Goal: Transaction & Acquisition: Purchase product/service

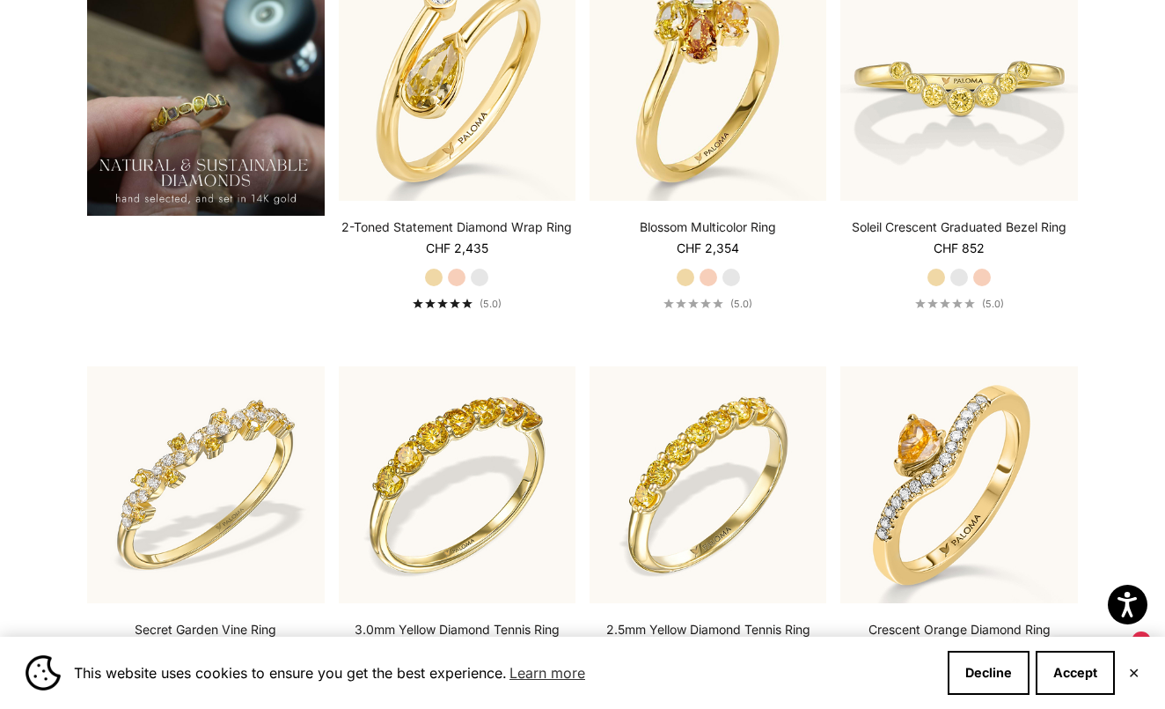
scroll to position [1426, 0]
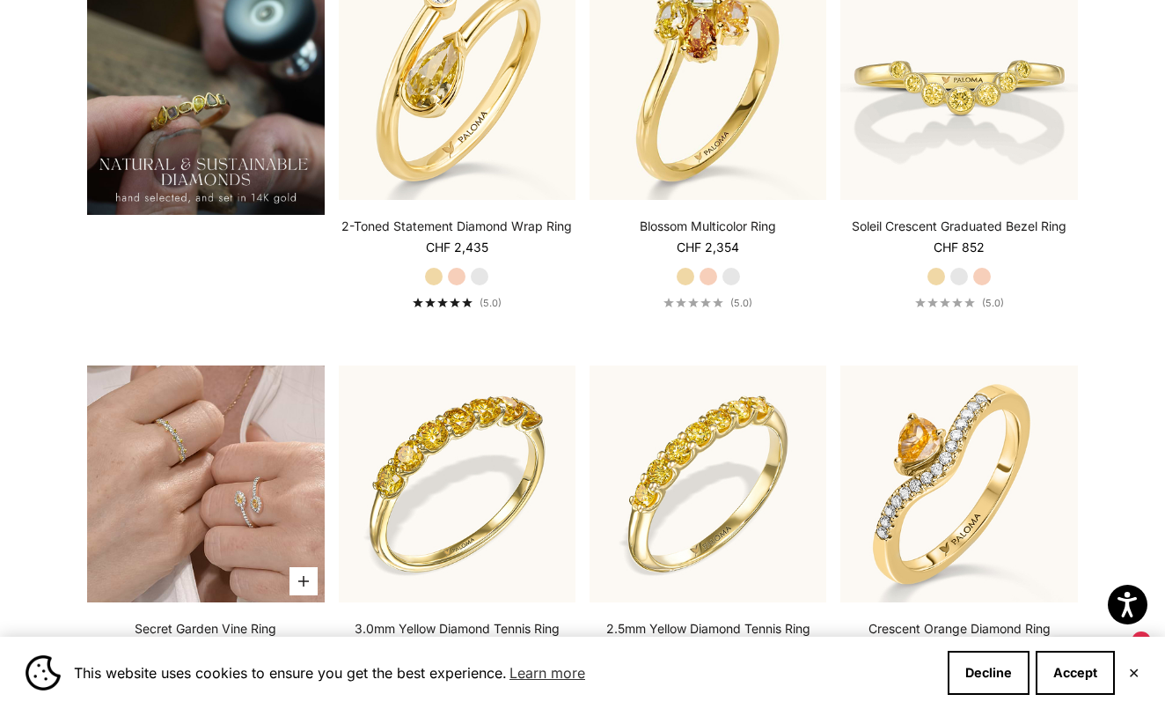
click at [220, 481] on img at bounding box center [205, 483] width 237 height 237
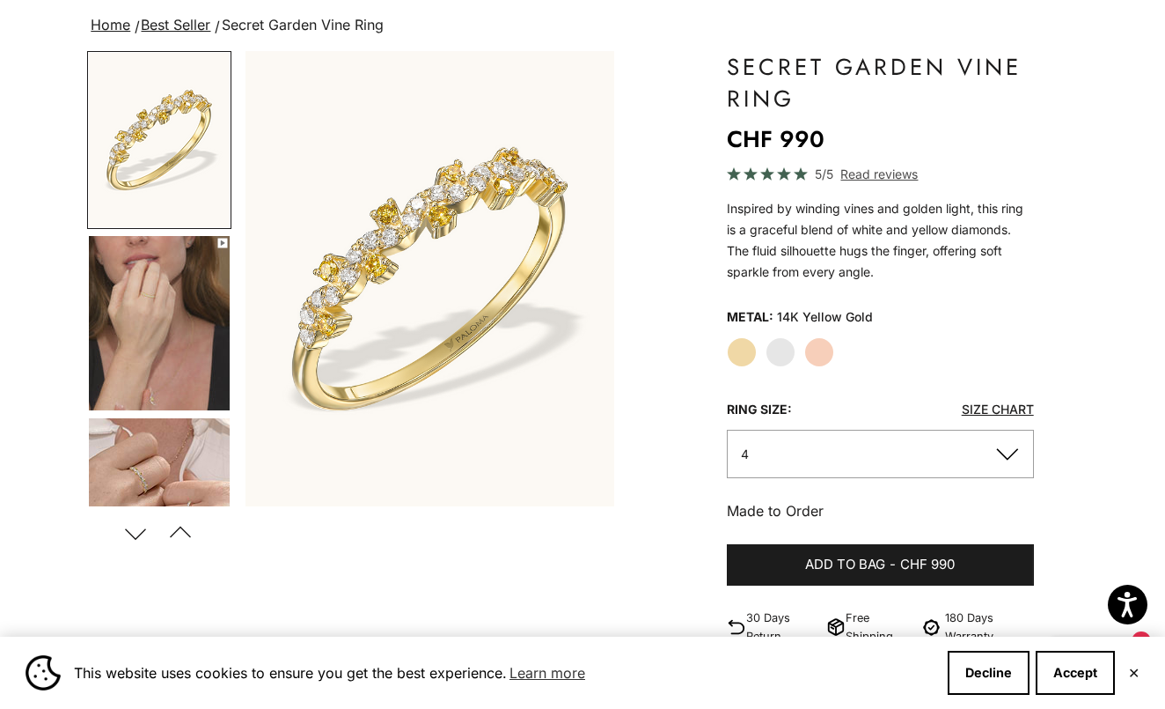
click at [123, 309] on img "Go to item 4" at bounding box center [159, 323] width 141 height 174
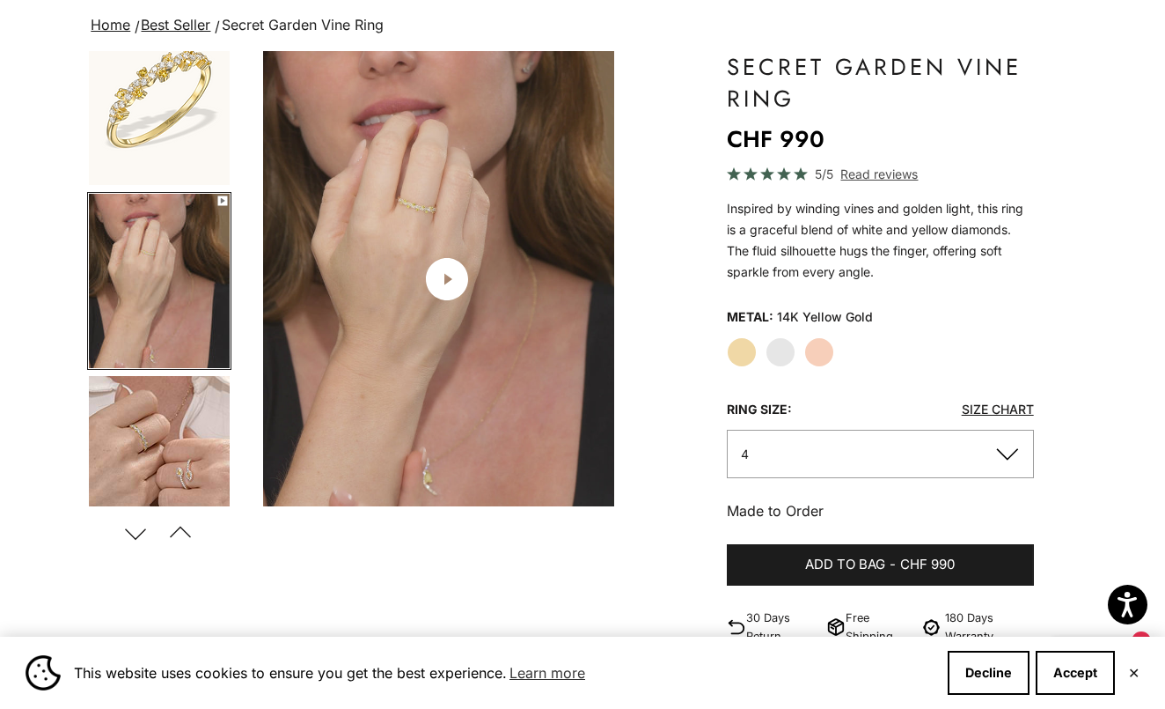
scroll to position [0, 389]
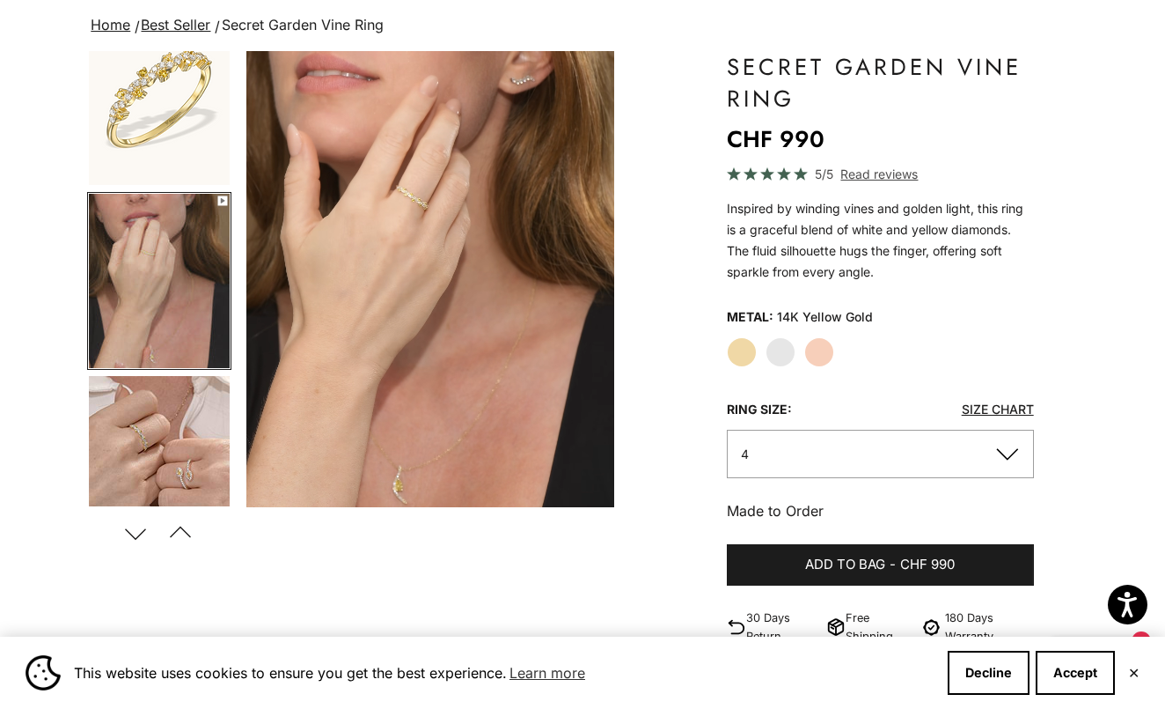
click at [414, 288] on video "#YellowGold\a#WhiteGold\a#RoseGold" at bounding box center [430, 279] width 368 height 456
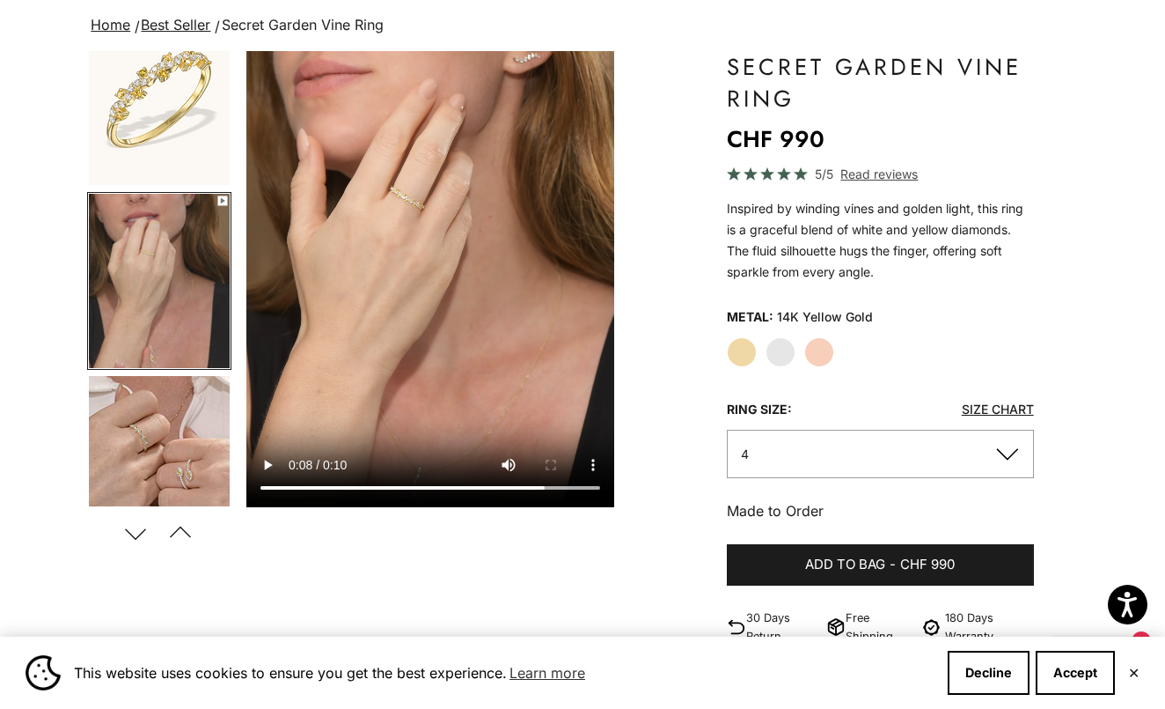
click at [459, 434] on video "#YellowGold\a#WhiteGold\a#RoseGold" at bounding box center [430, 279] width 368 height 456
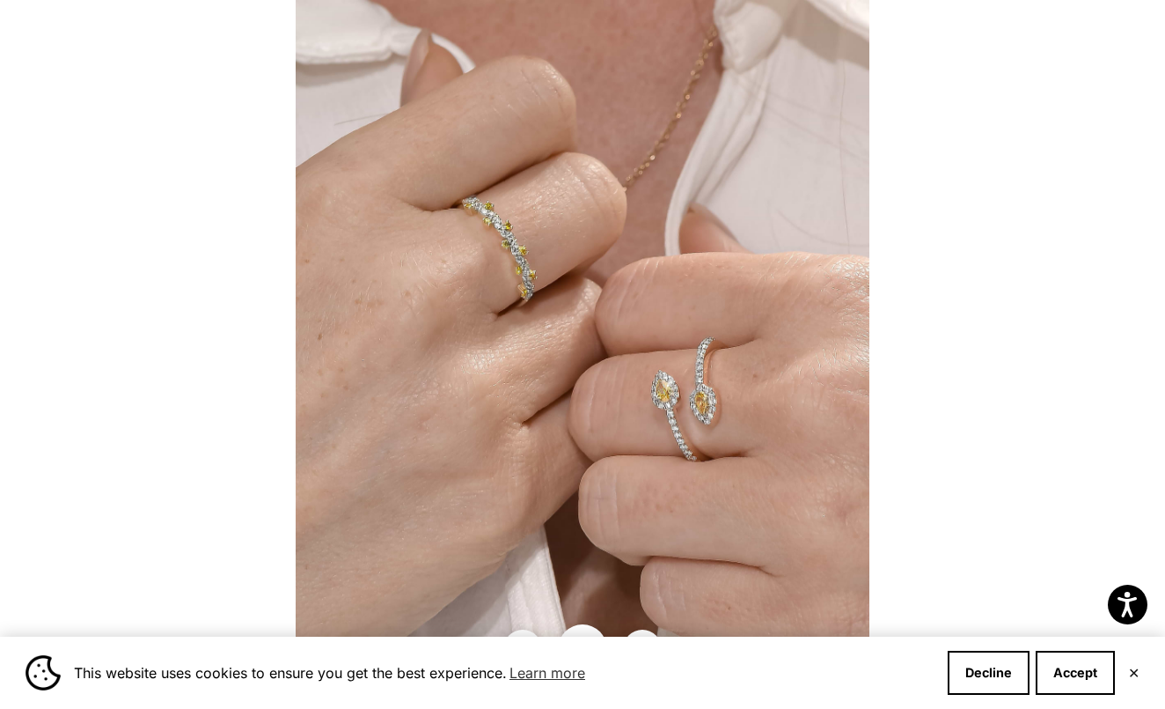
click at [269, 73] on div at bounding box center [582, 354] width 1165 height 709
click at [1136, 678] on button "✕" at bounding box center [1133, 672] width 11 height 11
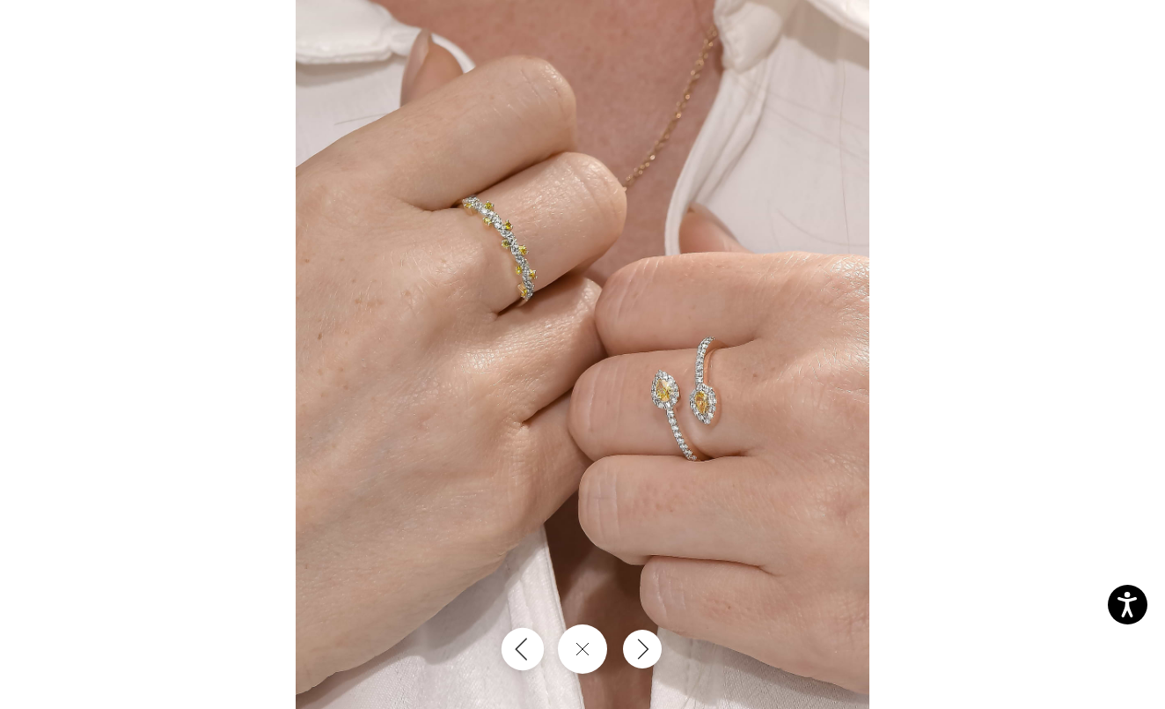
click at [522, 650] on button "Previous" at bounding box center [523, 649] width 42 height 42
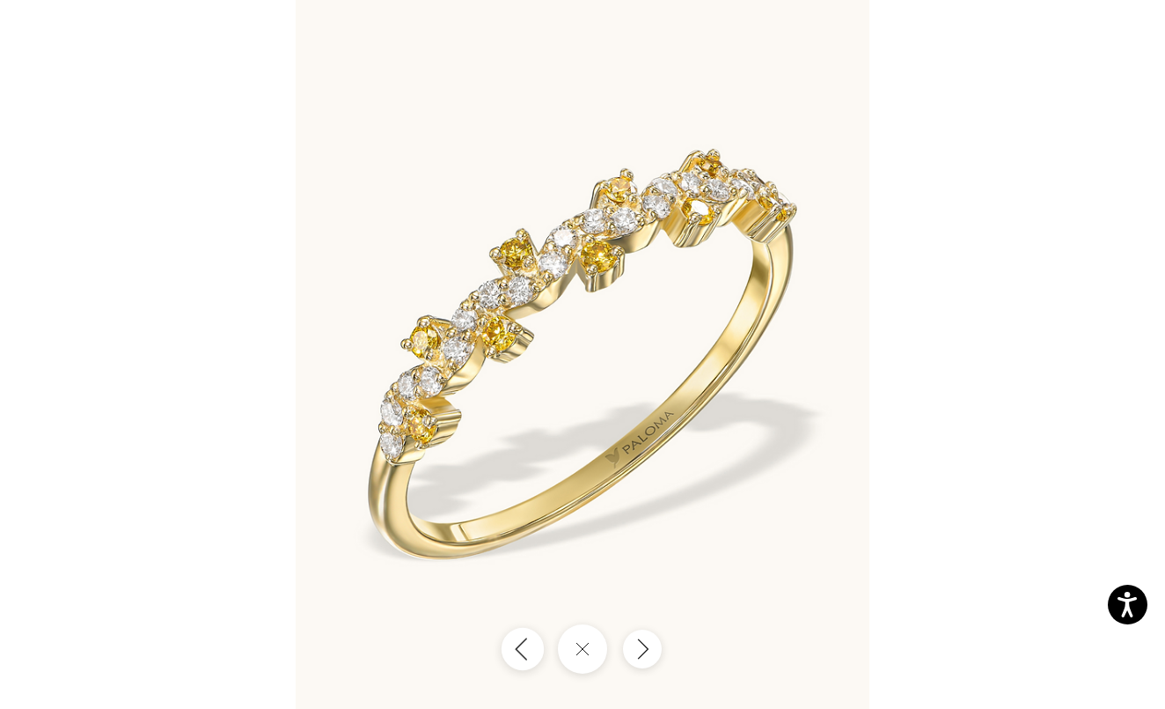
click at [522, 650] on icon "Previous" at bounding box center [522, 648] width 21 height 24
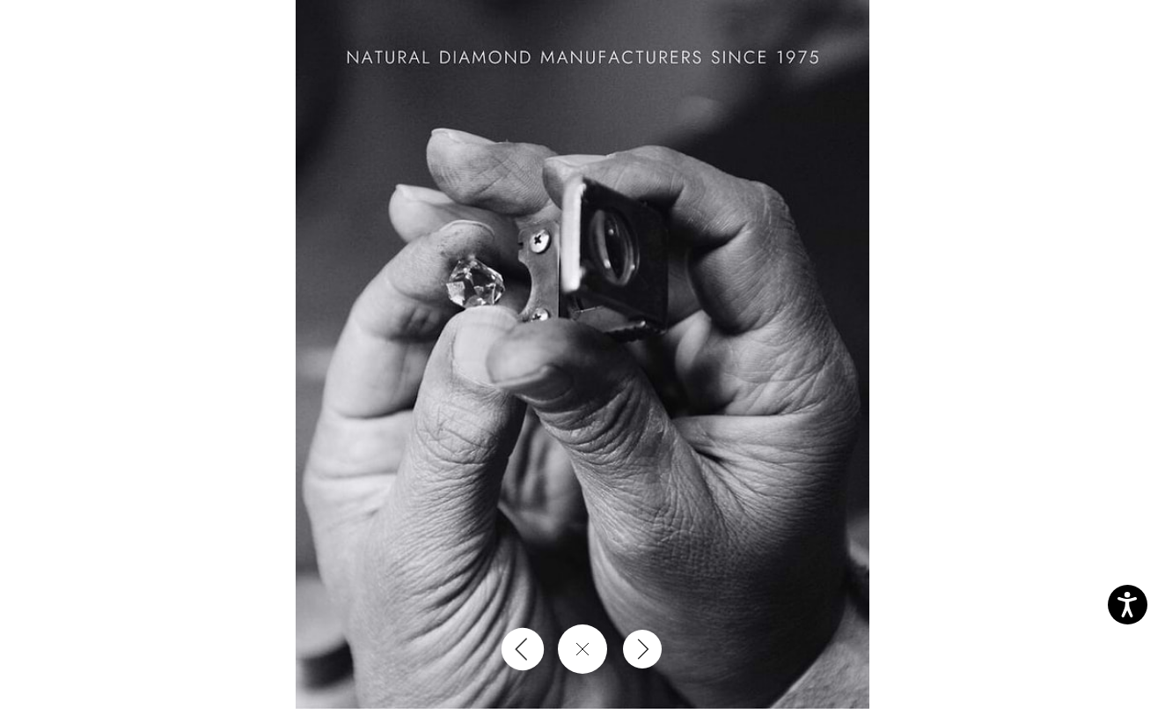
click at [522, 650] on icon "Previous" at bounding box center [522, 648] width 21 height 24
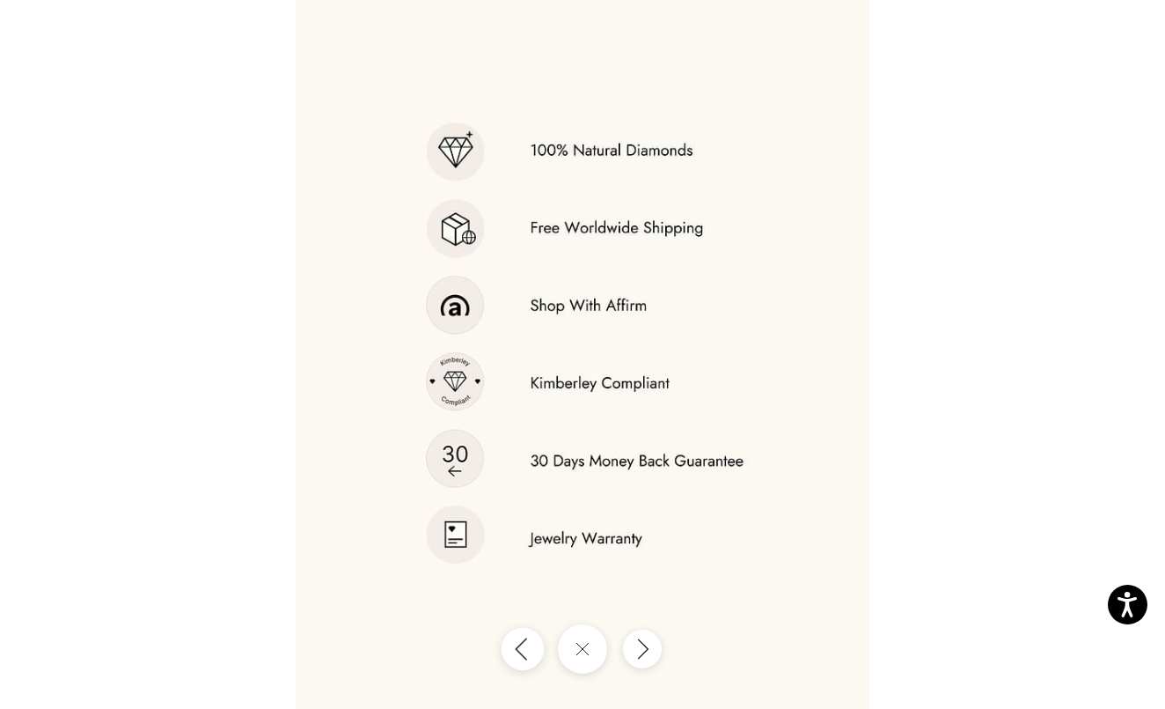
click at [522, 650] on icon "Previous" at bounding box center [522, 648] width 21 height 24
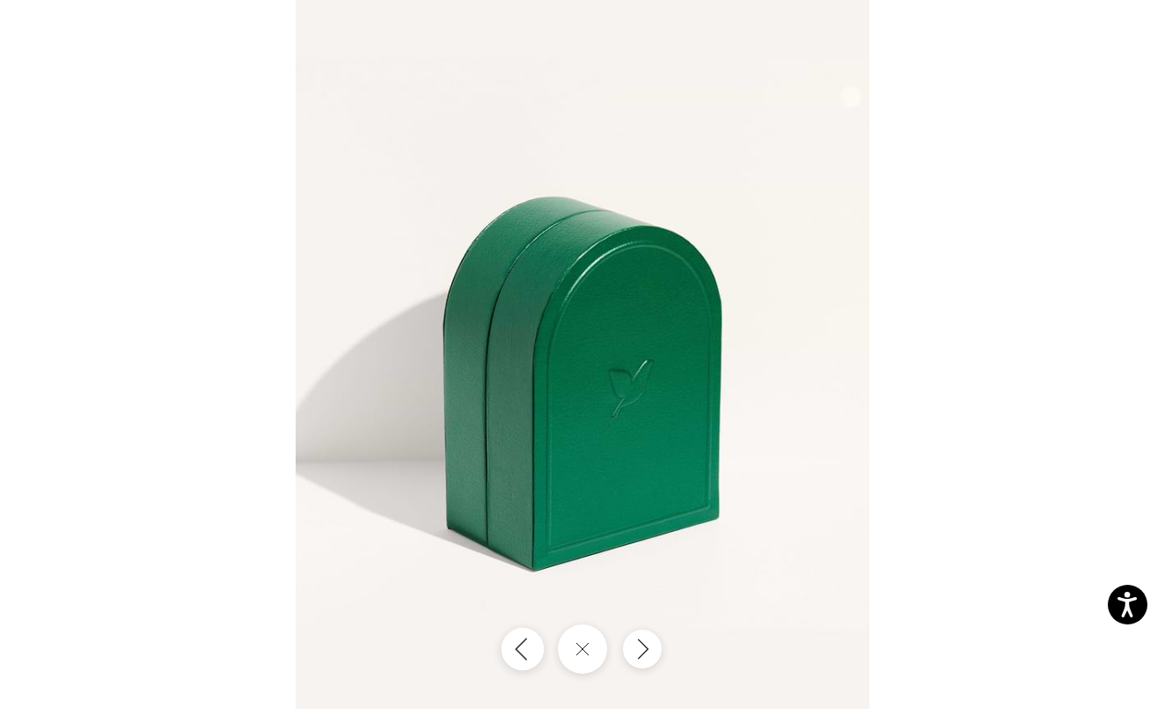
click at [522, 650] on icon "Previous" at bounding box center [522, 648] width 21 height 24
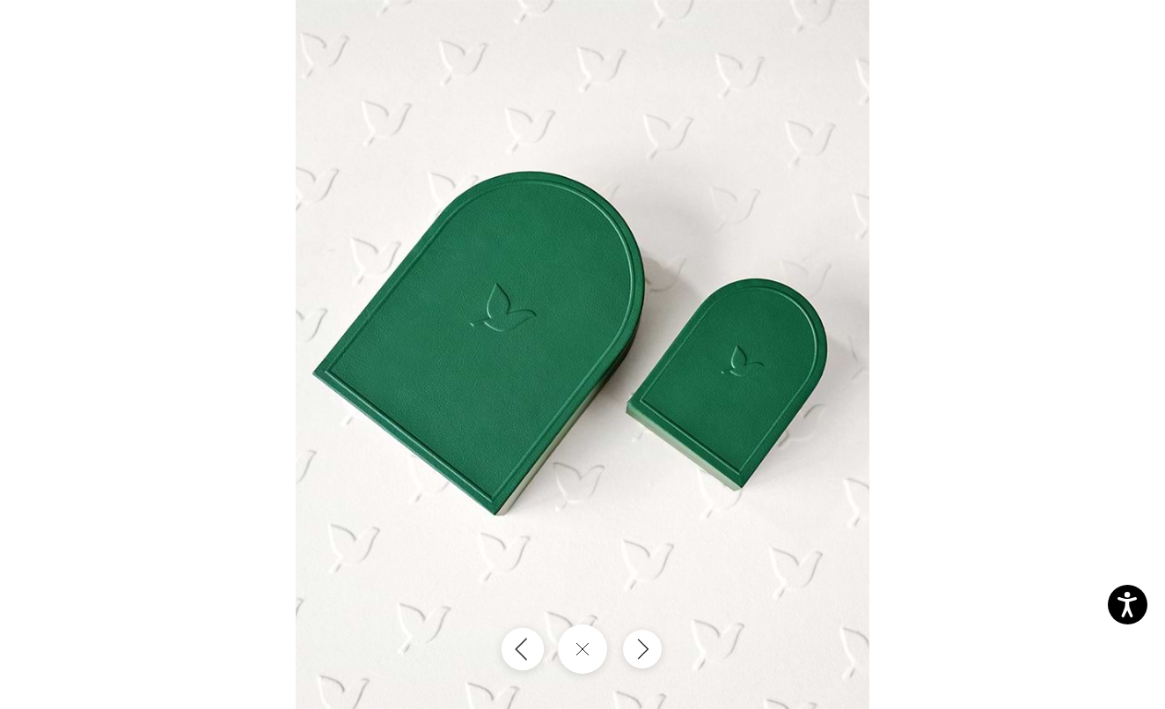
click at [522, 650] on icon "Previous" at bounding box center [522, 648] width 21 height 24
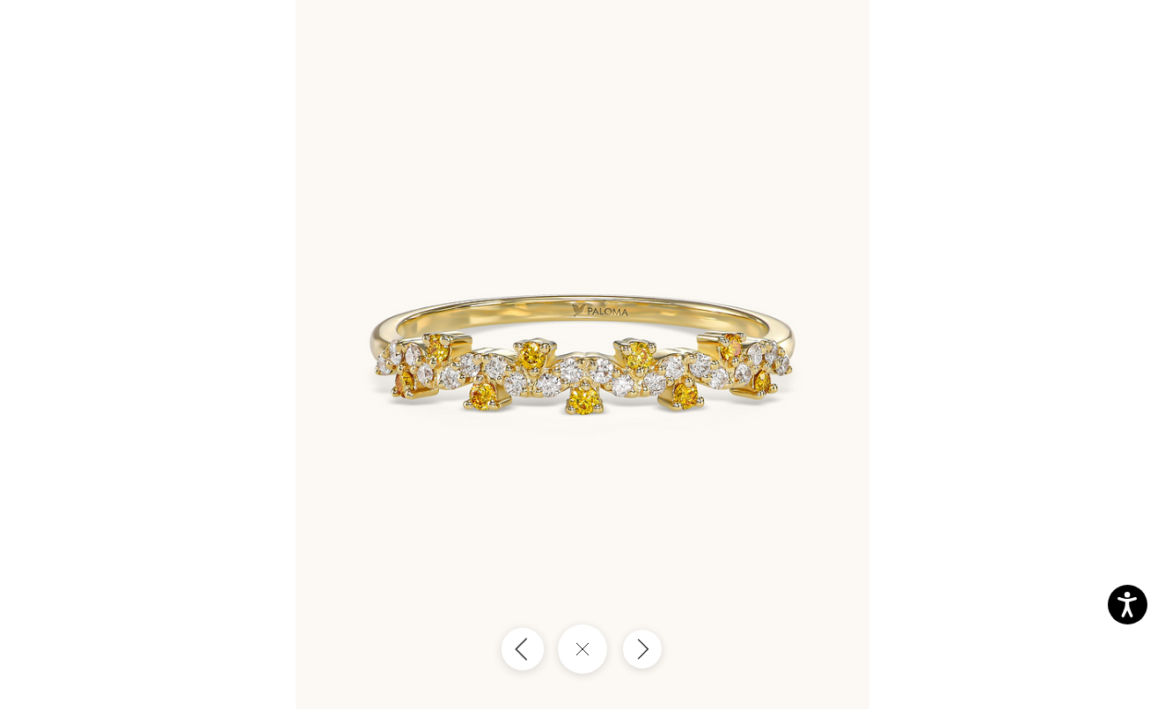
click at [522, 650] on icon "Previous" at bounding box center [522, 648] width 21 height 24
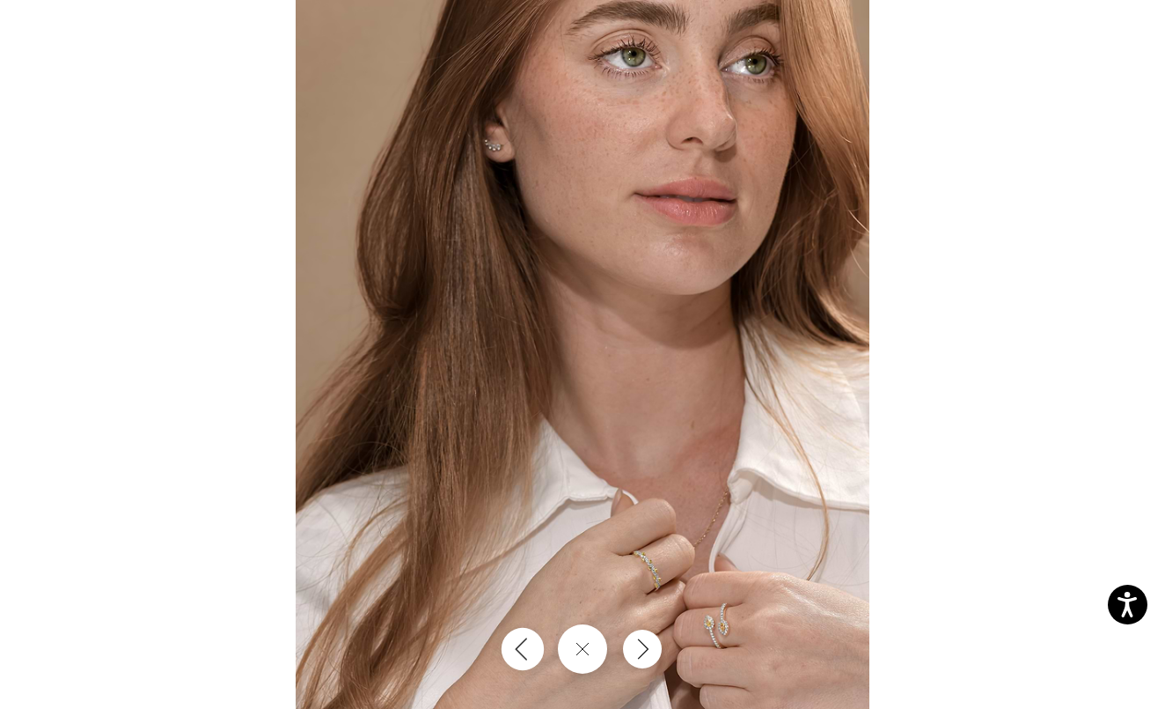
click at [522, 650] on icon "Previous" at bounding box center [522, 648] width 21 height 24
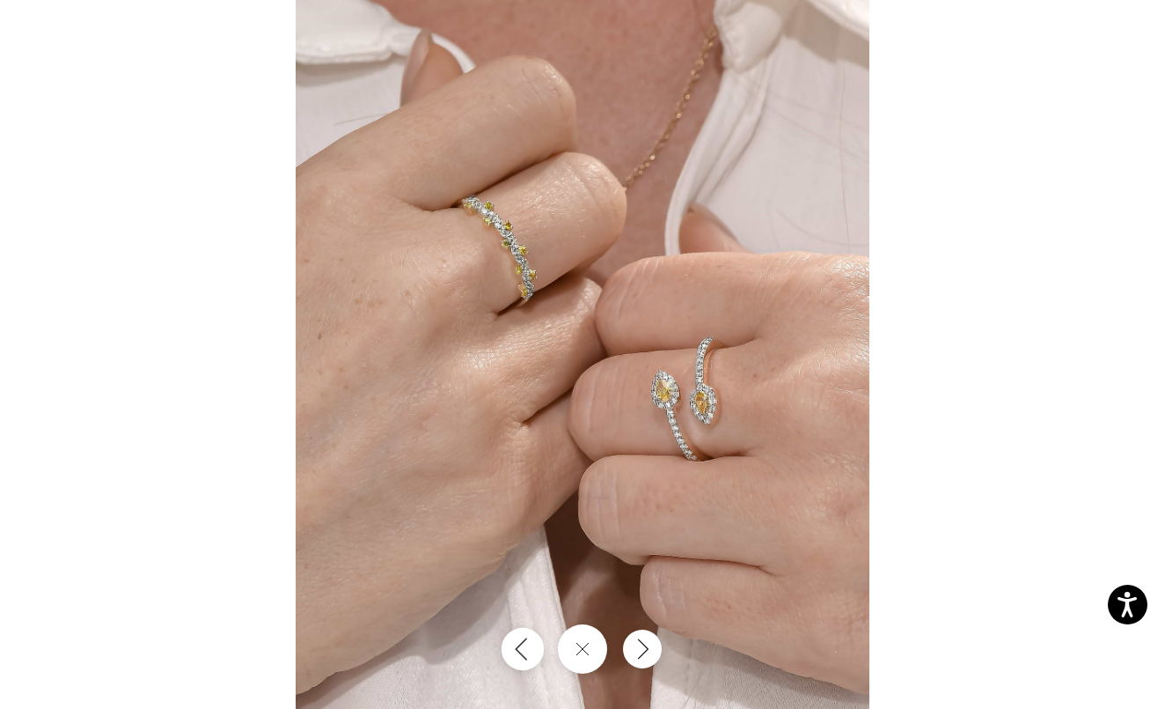
click at [522, 650] on icon "Previous" at bounding box center [522, 648] width 21 height 24
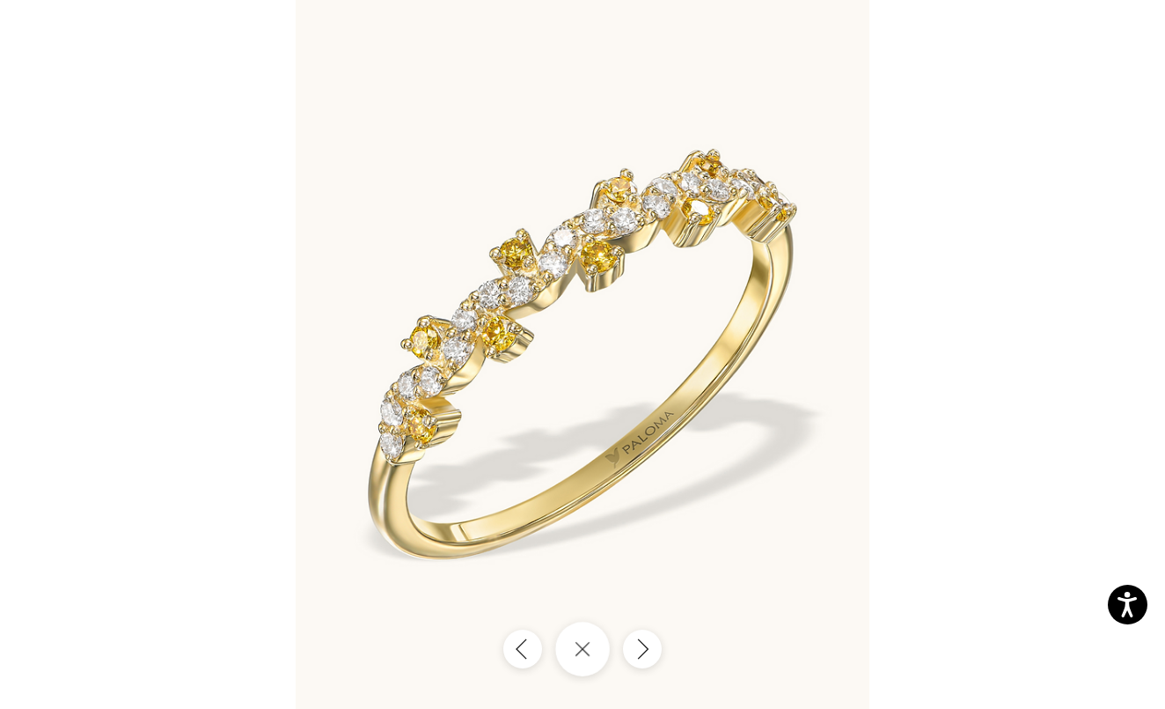
click at [578, 647] on button "Close gallery" at bounding box center [582, 648] width 55 height 55
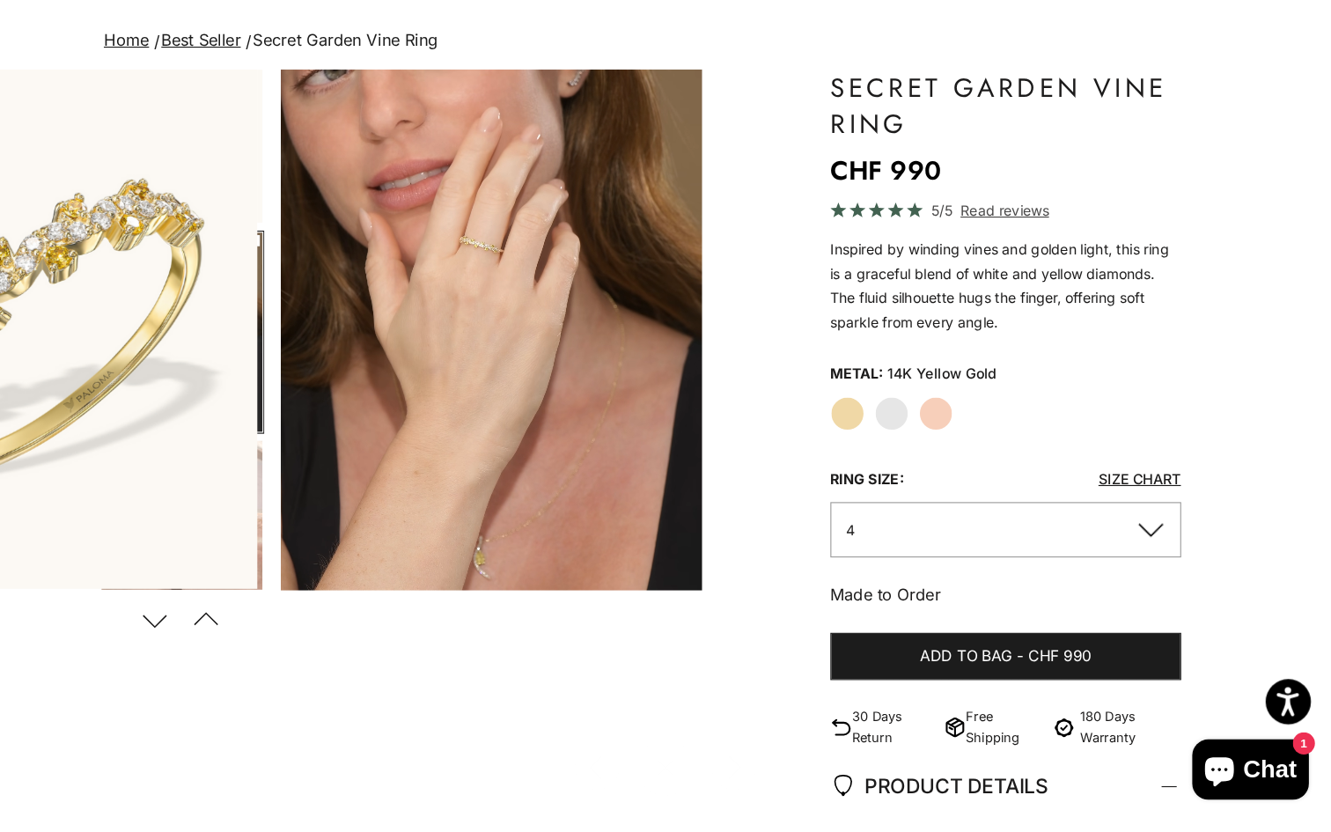
scroll to position [119, 0]
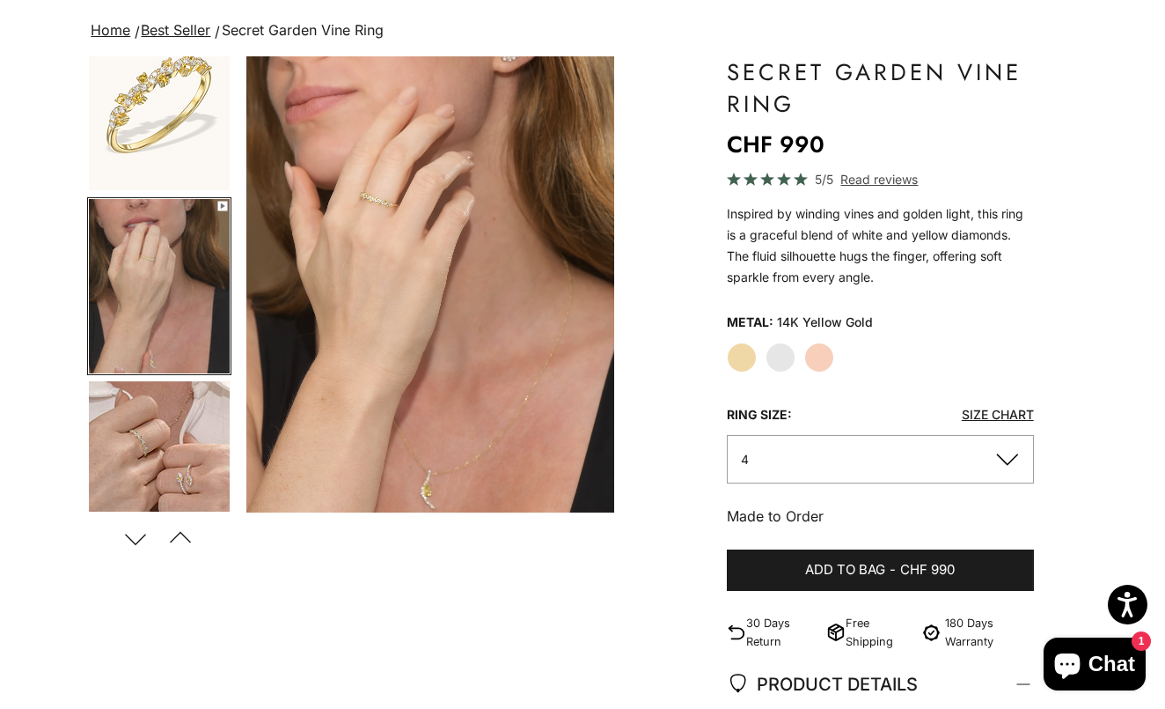
click at [274, 81] on video "#YellowGold\a#WhiteGold\a#RoseGold" at bounding box center [430, 284] width 368 height 456
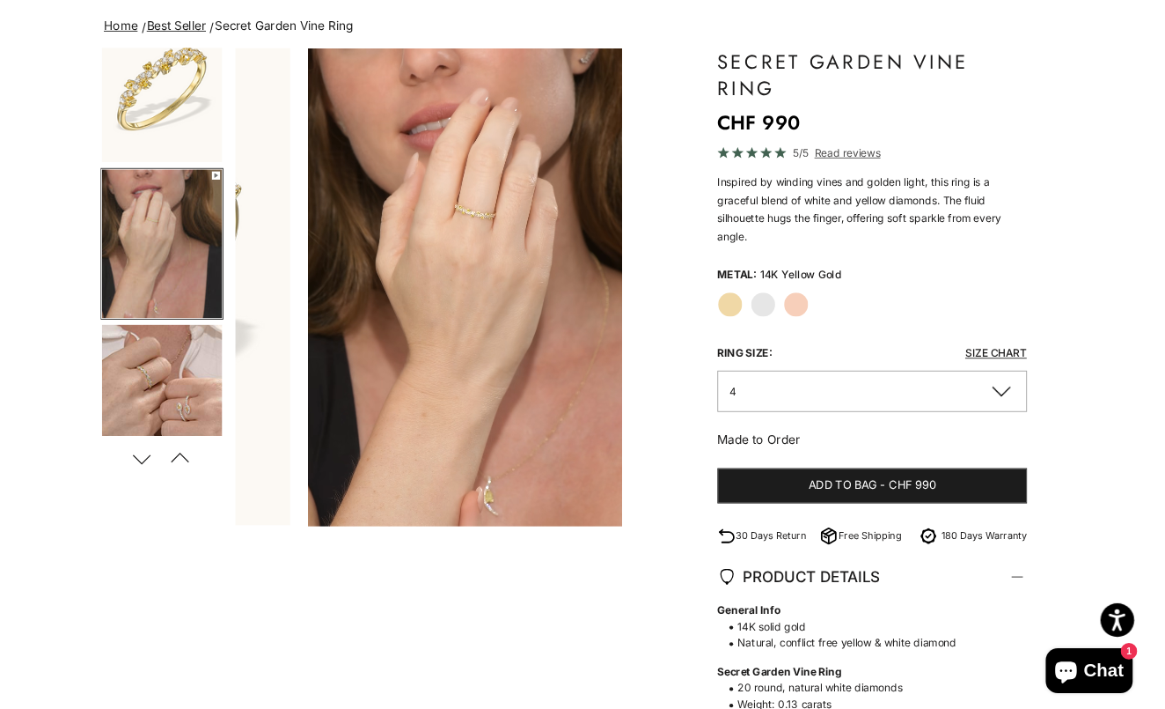
scroll to position [0, 474]
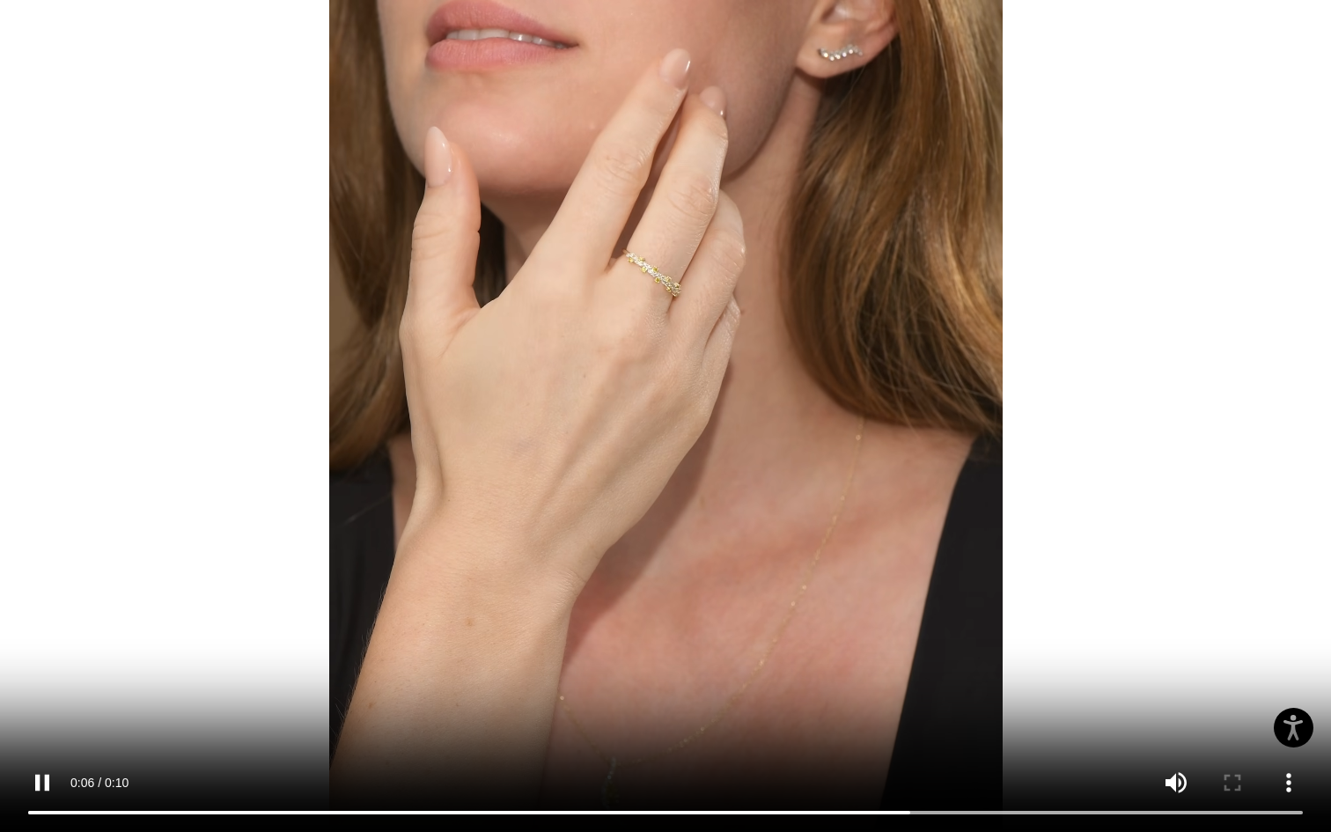
click at [816, 708] on video "#YellowGold\a#WhiteGold\a#RoseGold" at bounding box center [665, 416] width 1331 height 832
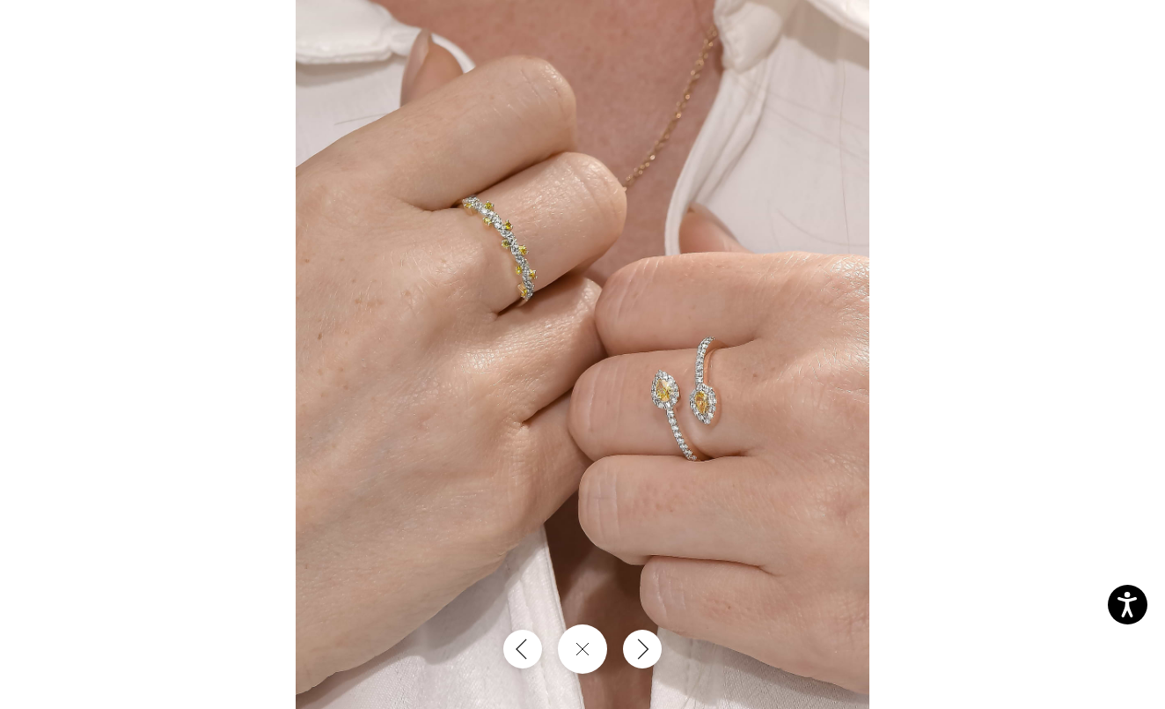
scroll to position [0, 389]
click at [594, 643] on button "Close gallery" at bounding box center [582, 648] width 55 height 55
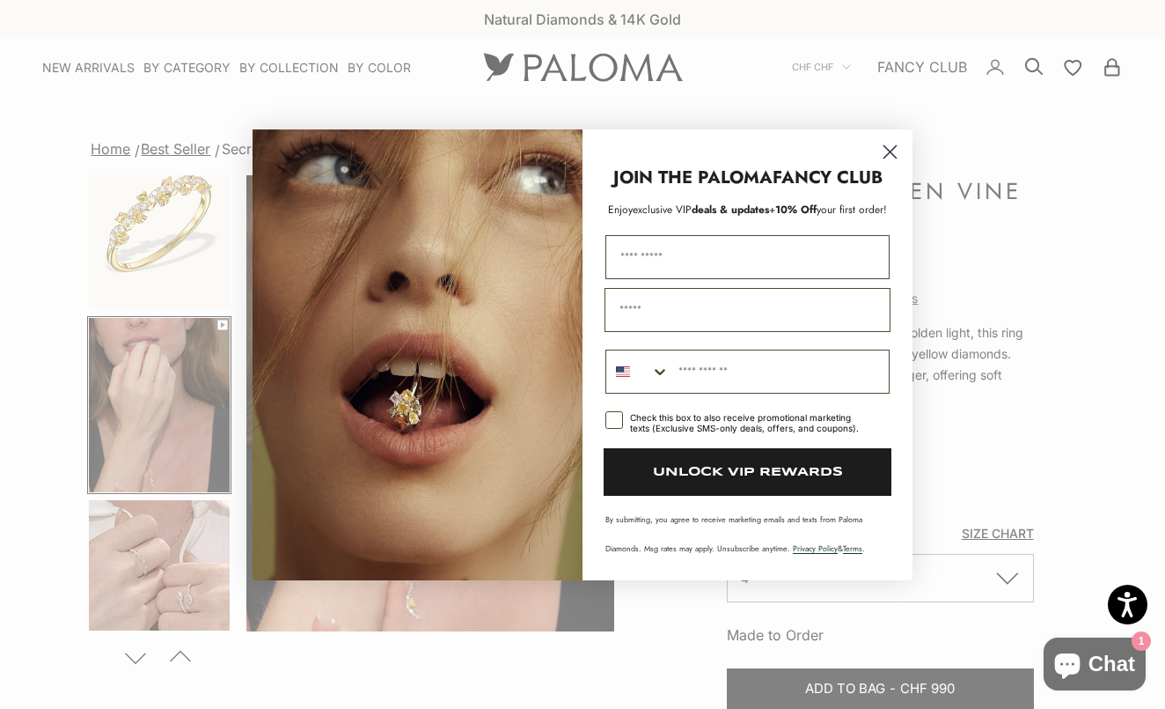
scroll to position [0, 0]
click at [883, 152] on circle "Close dialog" at bounding box center [890, 150] width 29 height 29
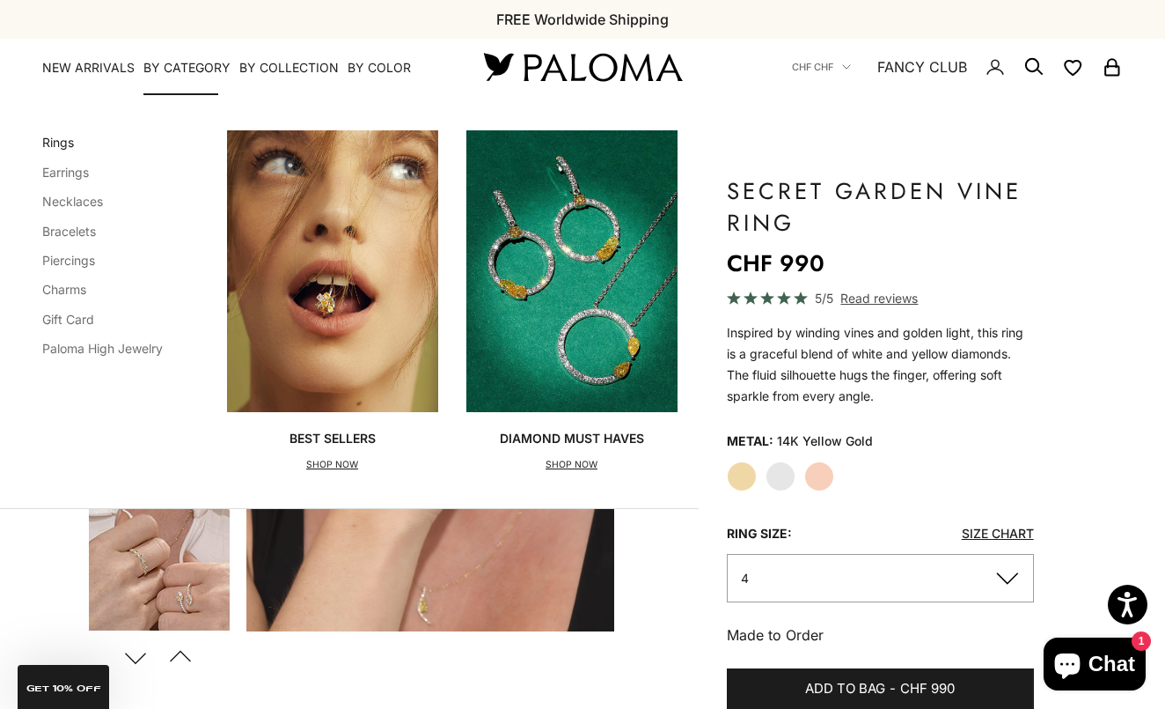
click at [64, 136] on link "Rings" at bounding box center [58, 142] width 32 height 15
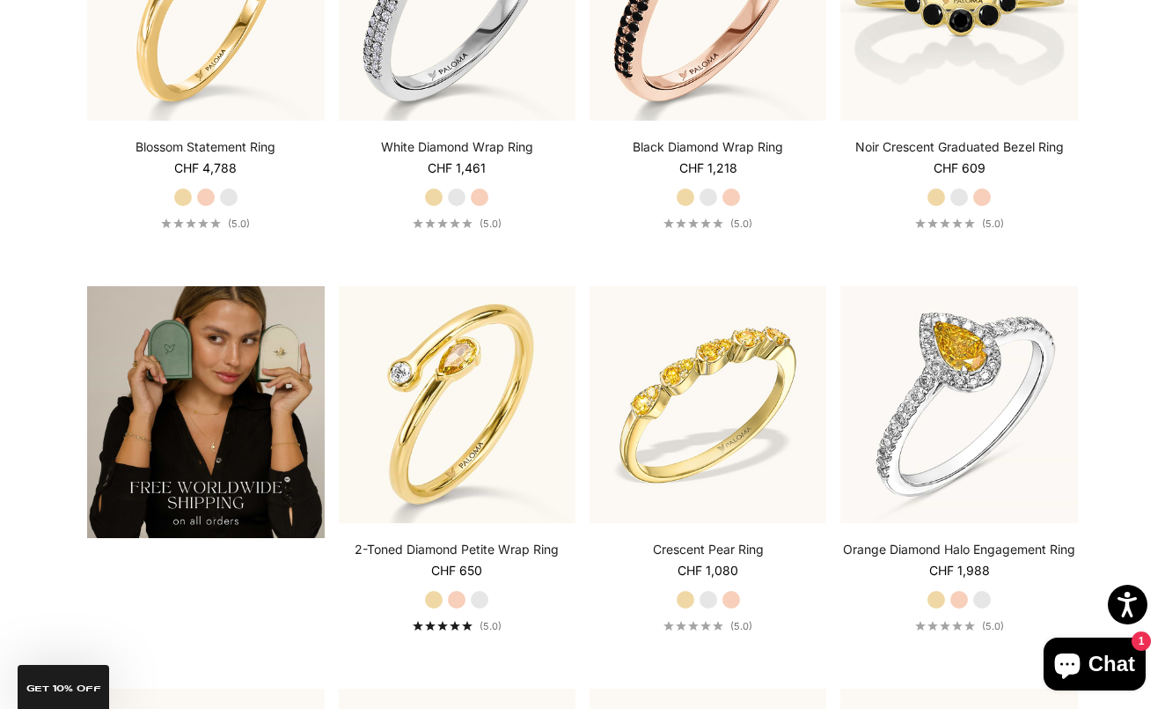
scroll to position [2716, 0]
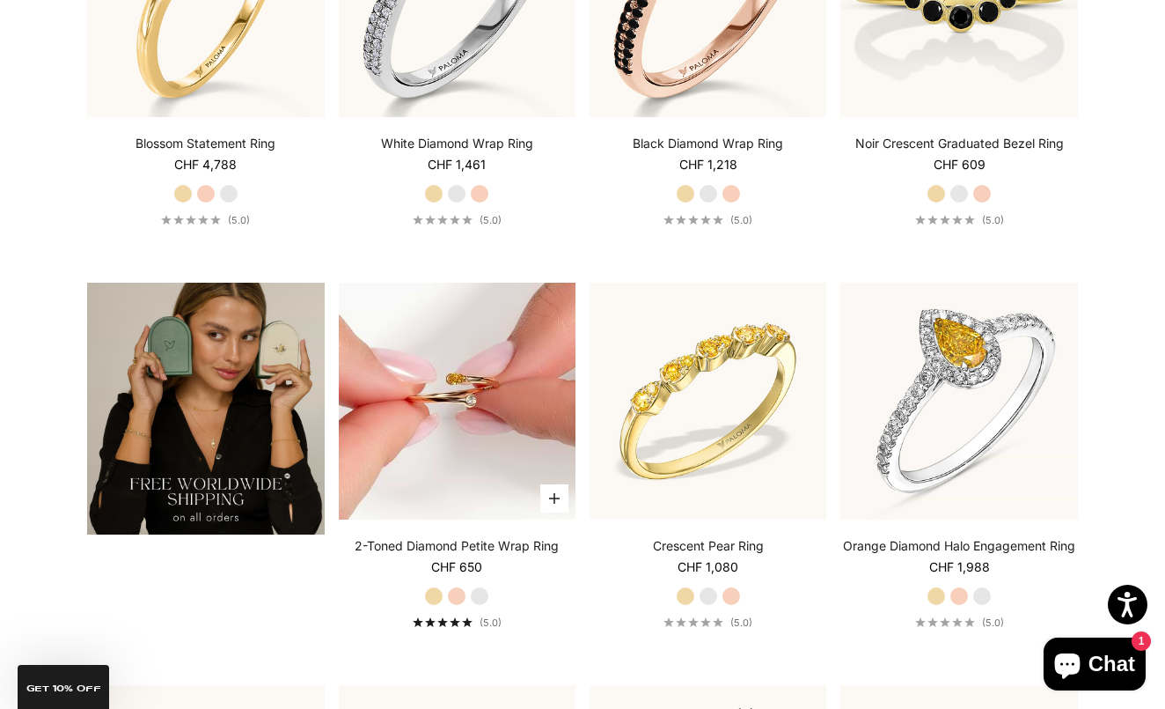
click at [441, 428] on img at bounding box center [457, 401] width 237 height 237
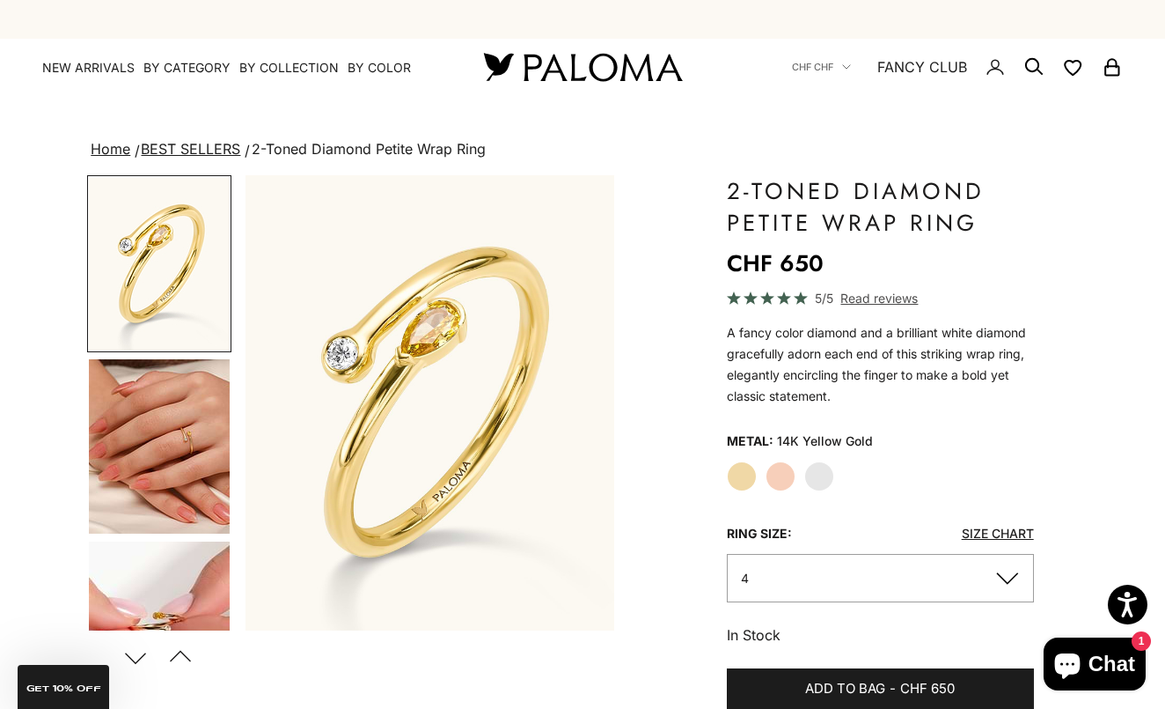
click at [155, 445] on img "Go to item 4" at bounding box center [159, 446] width 141 height 174
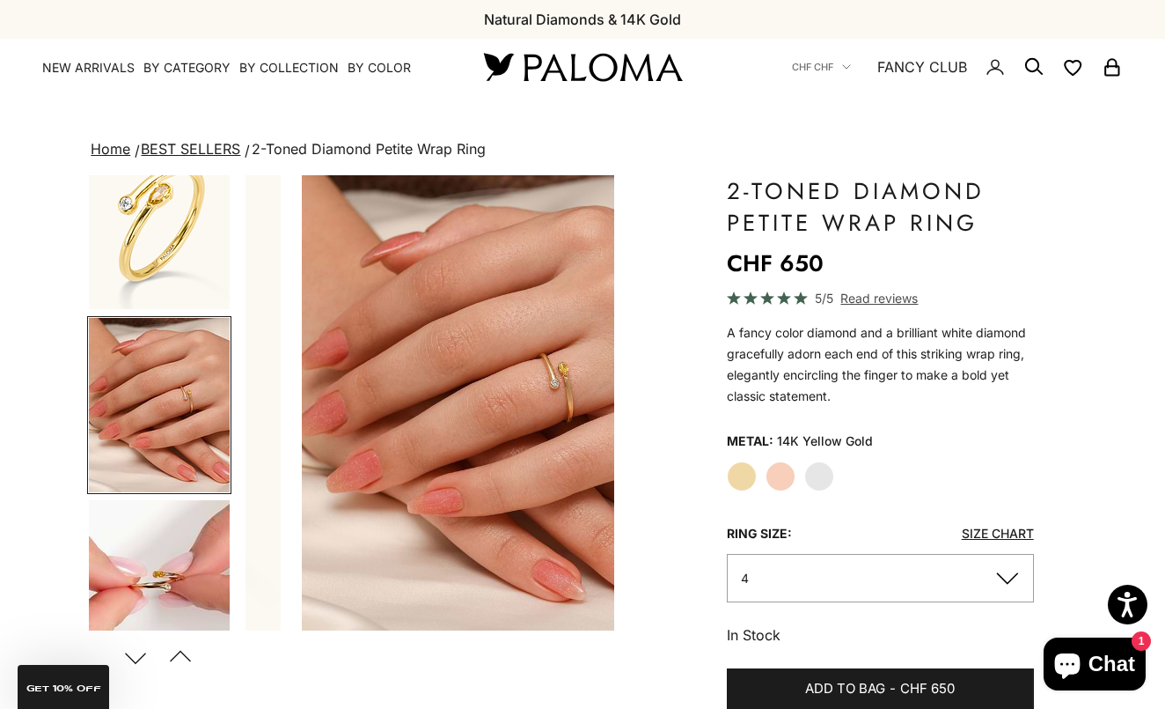
scroll to position [0, 389]
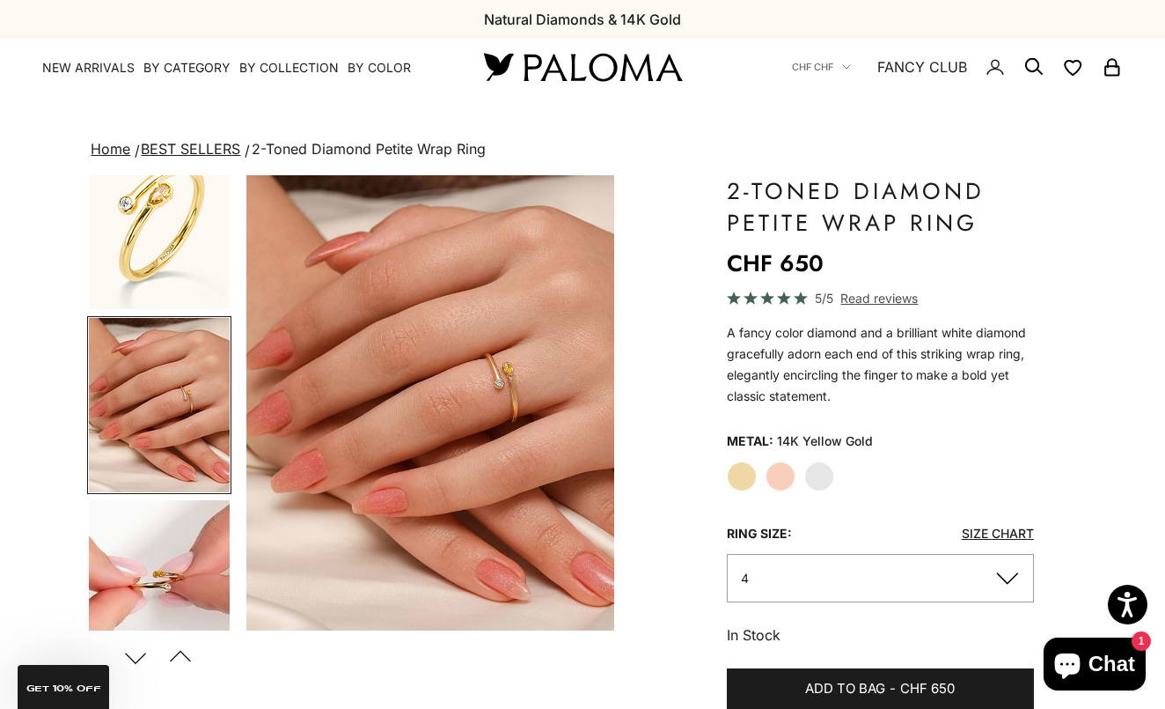
click at [166, 542] on img "Go to item 5" at bounding box center [159, 587] width 141 height 174
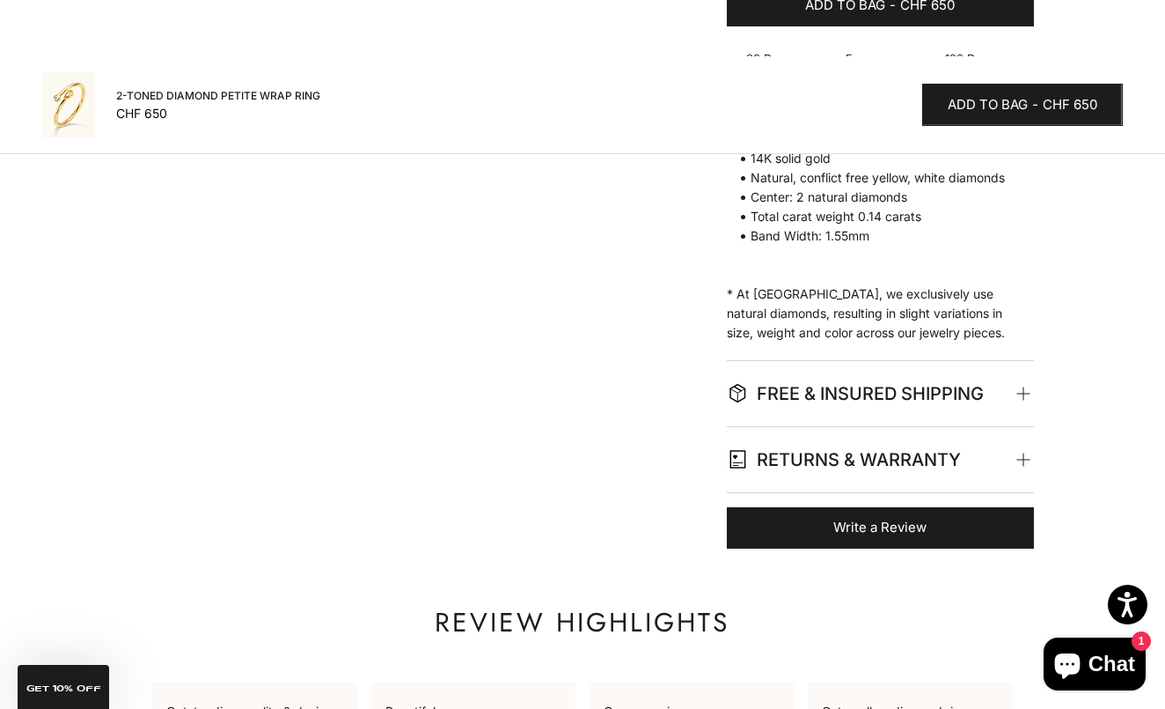
scroll to position [1022, 0]
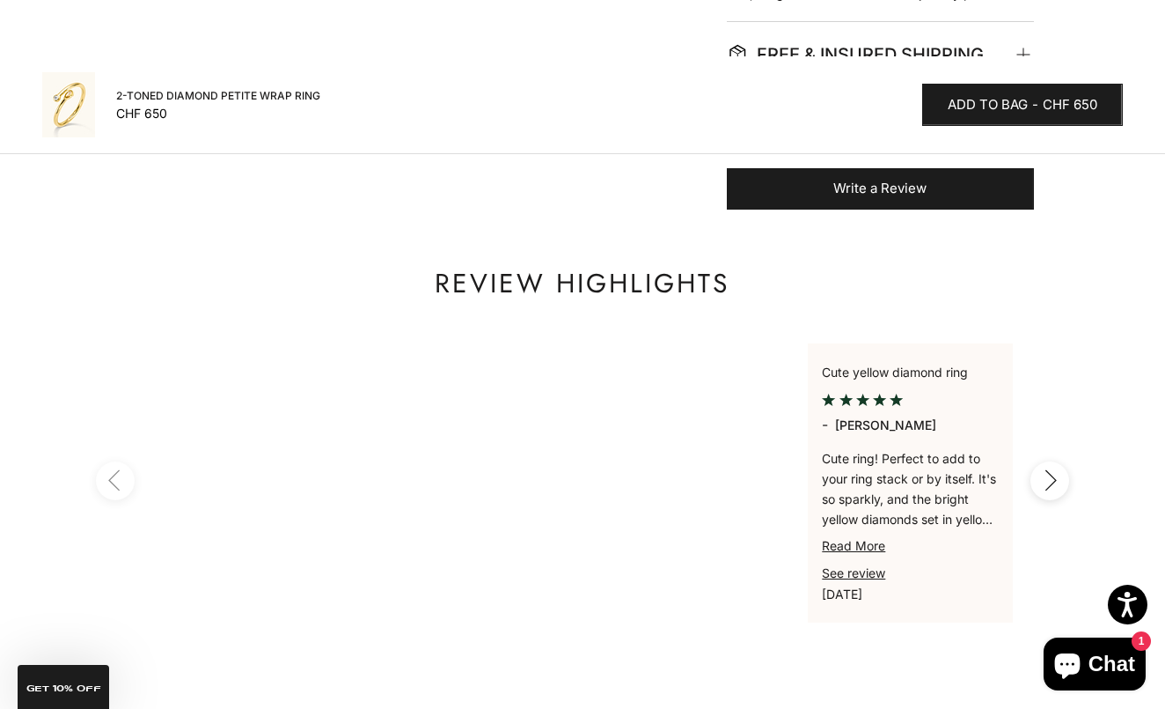
click at [296, 510] on p "A beautiful diamond necklace that I will wear forever. The order process was ea…" at bounding box center [254, 488] width 176 height 81
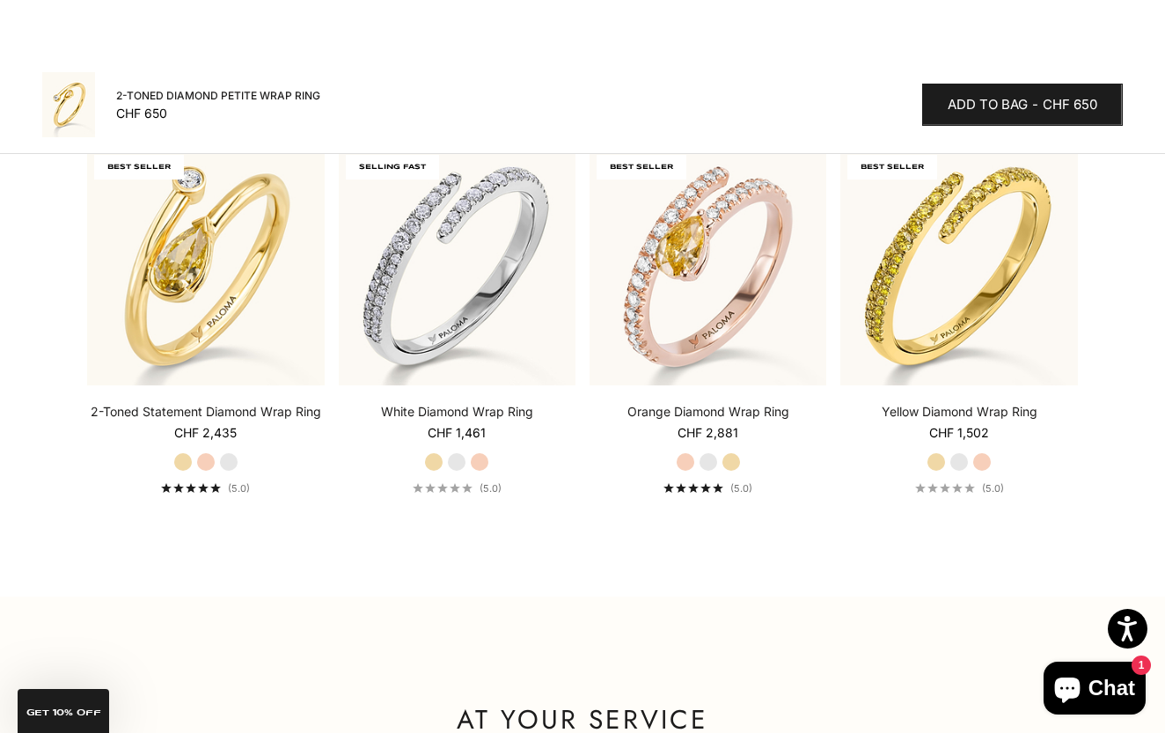
scroll to position [1770, 0]
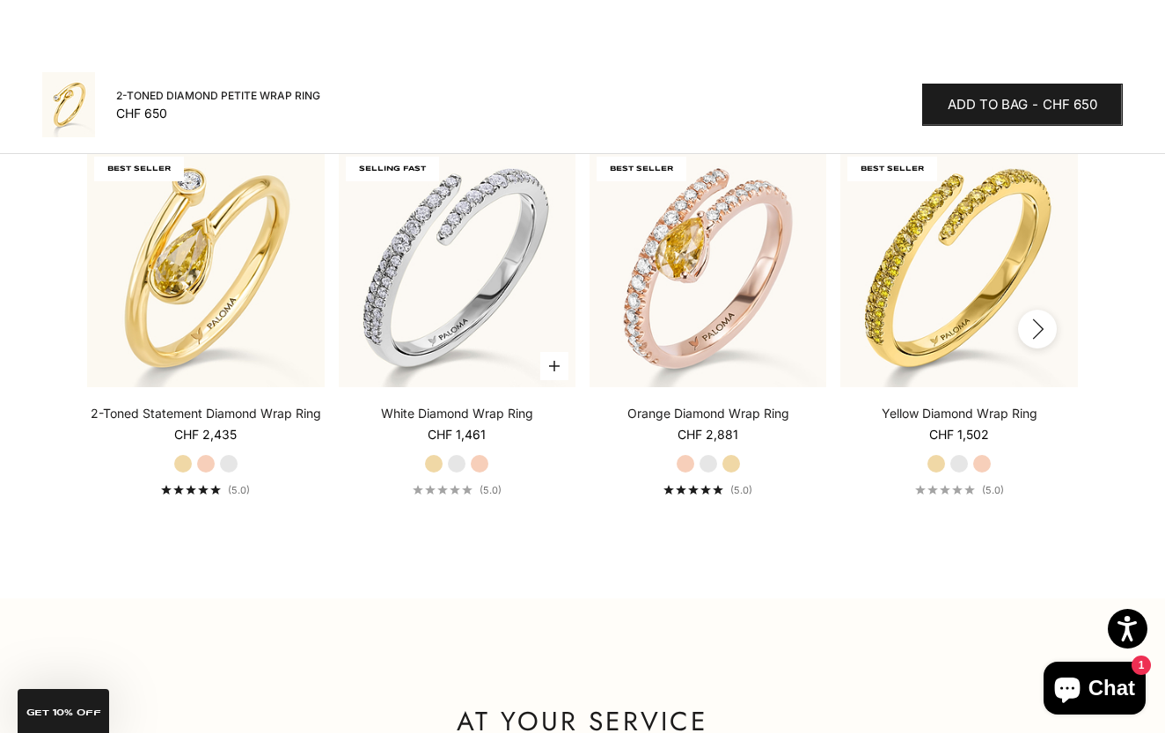
click at [486, 457] on label "Rose Gold" at bounding box center [479, 463] width 19 height 19
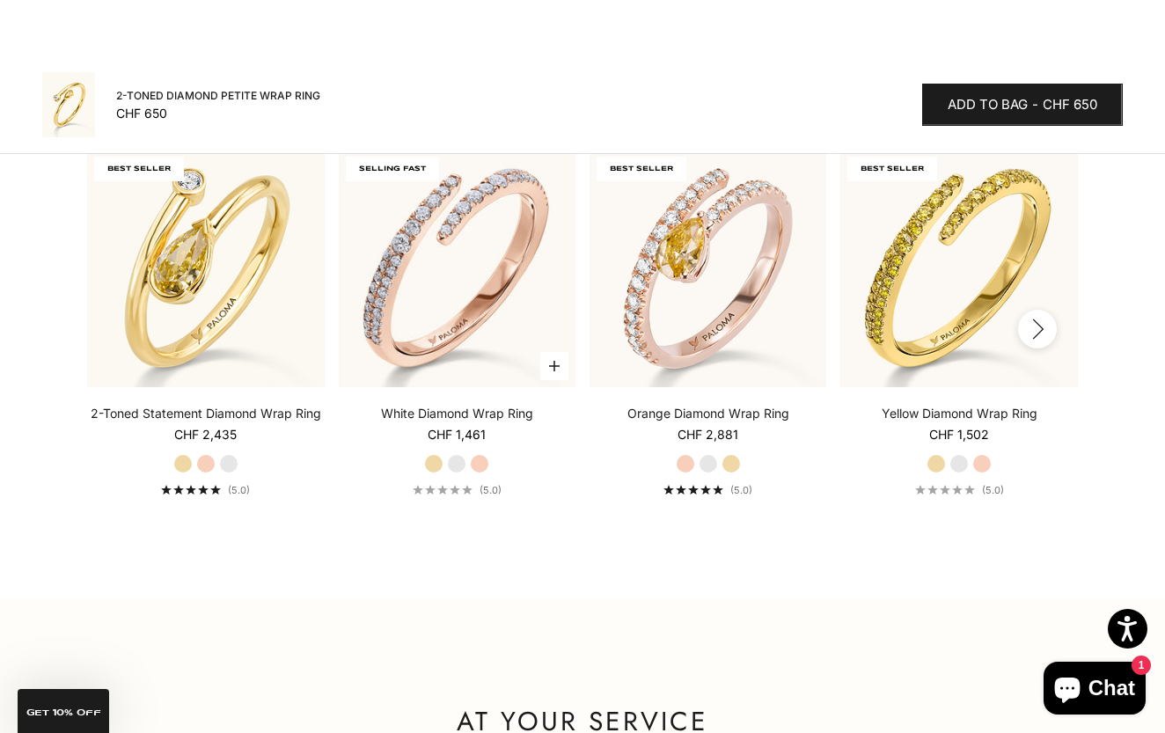
click at [462, 457] on label "White Gold" at bounding box center [456, 463] width 19 height 19
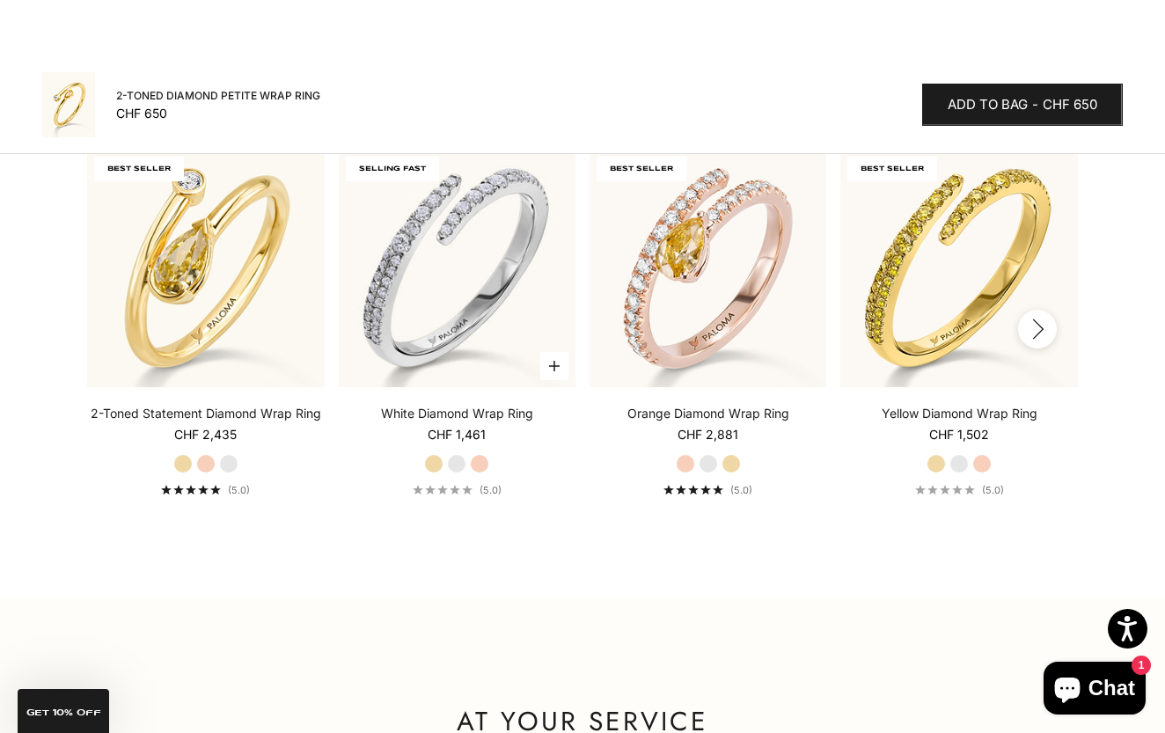
click at [443, 460] on label "Yellow Gold" at bounding box center [433, 463] width 19 height 19
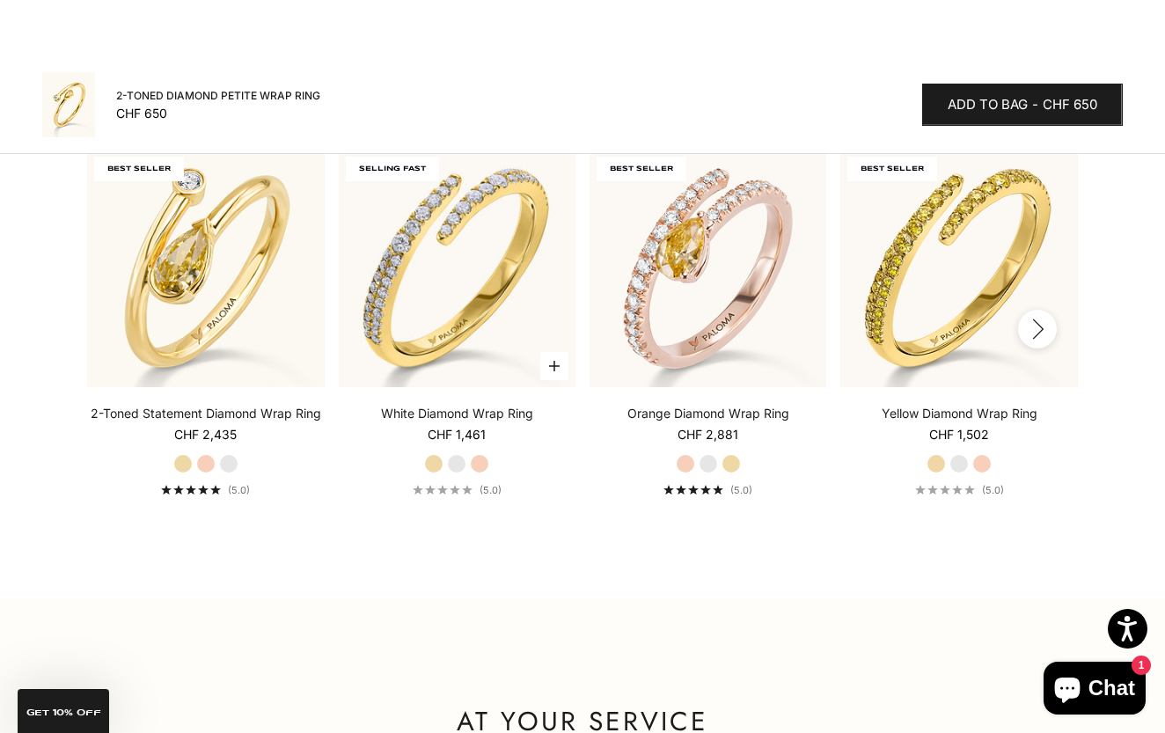
click at [462, 466] on label "White Gold" at bounding box center [456, 463] width 19 height 19
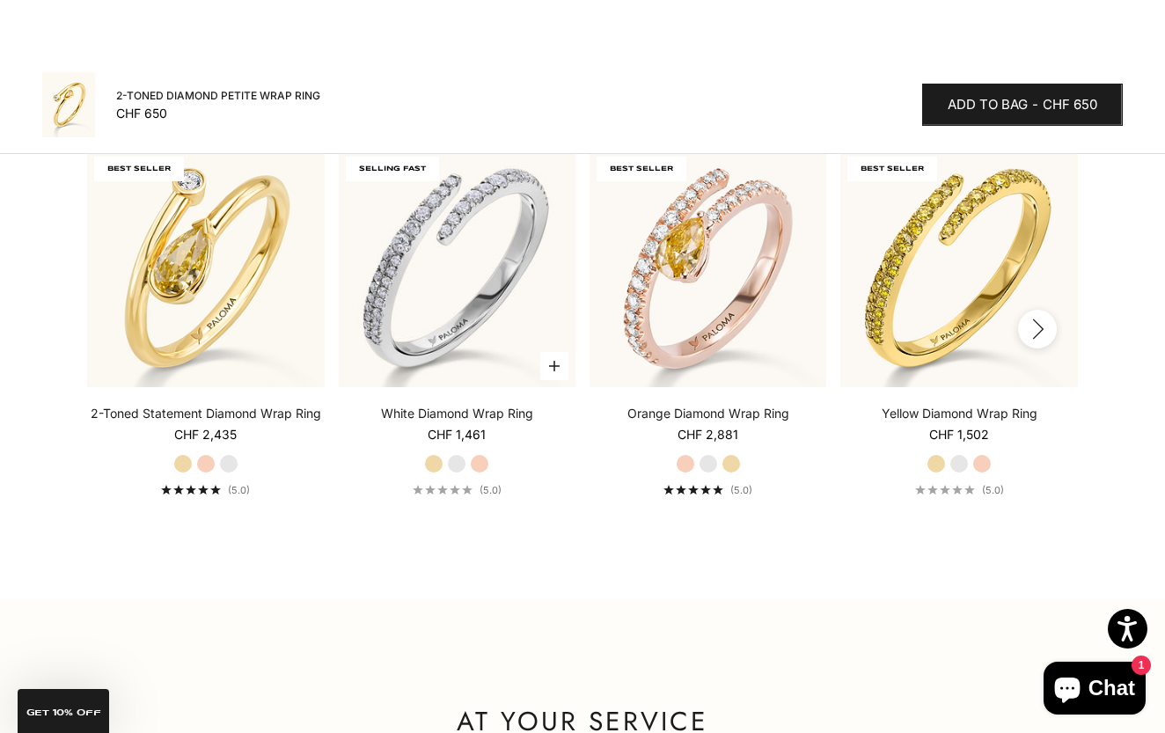
click at [439, 466] on label "Yellow Gold" at bounding box center [433, 463] width 19 height 19
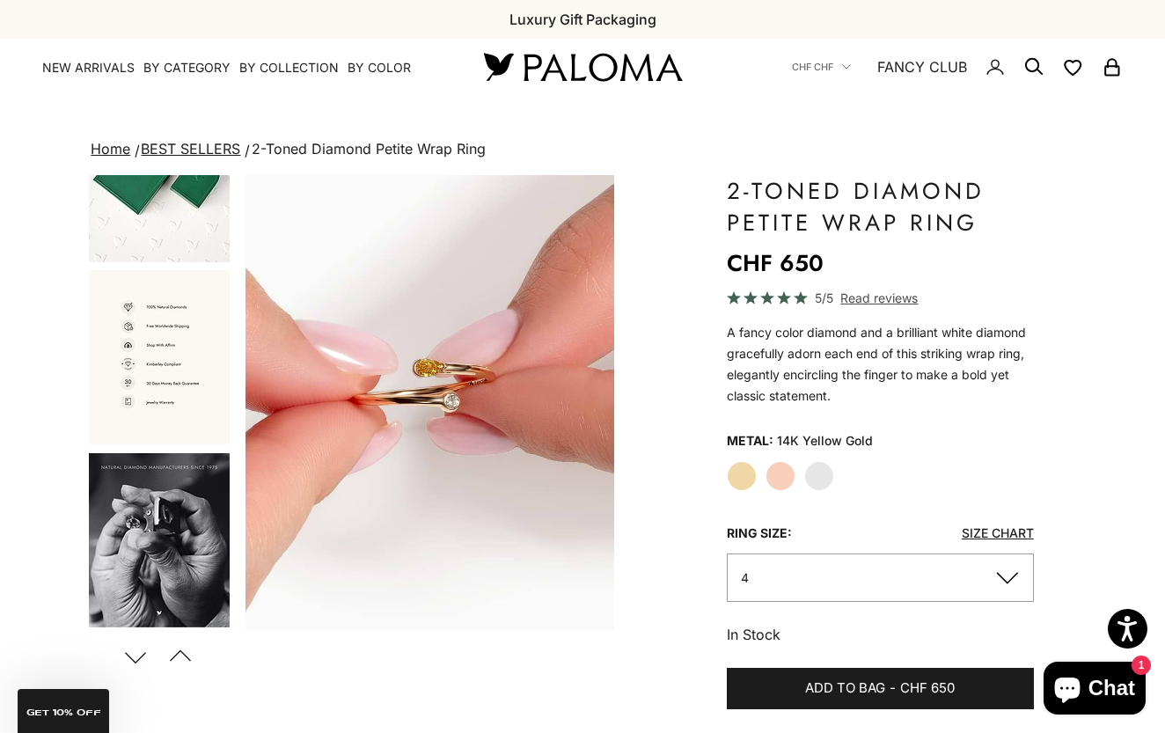
scroll to position [0, 0]
click at [786, 557] on button "4" at bounding box center [880, 578] width 307 height 48
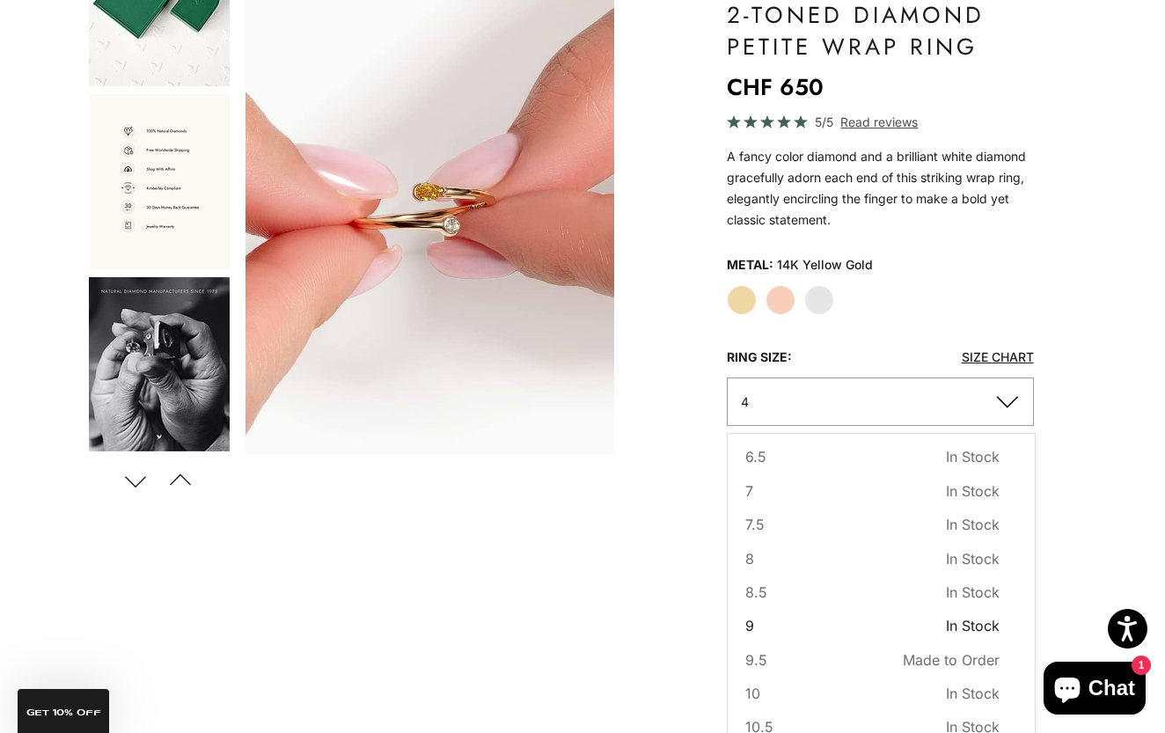
scroll to position [174, 0]
click at [605, 650] on div "Zoom picture Save Add to wishlist Next Previous Go to item 1" at bounding box center [582, 527] width 990 height 1056
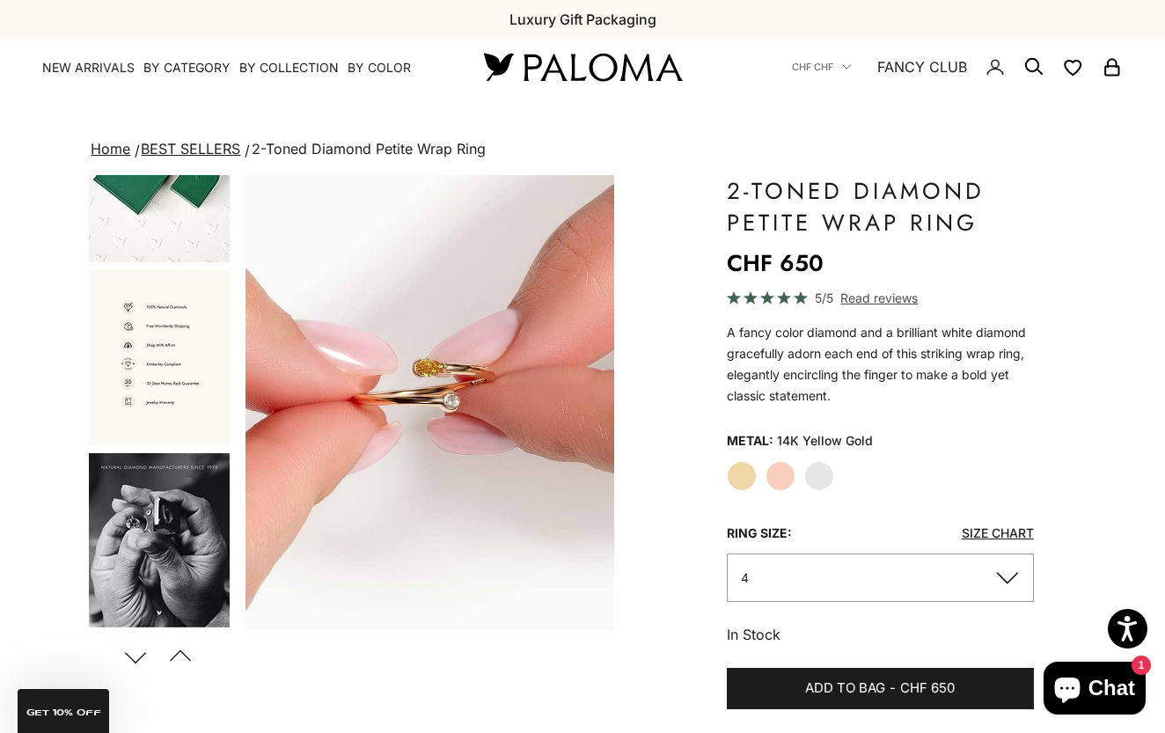
scroll to position [0, 0]
